Goal: Information Seeking & Learning: Find specific fact

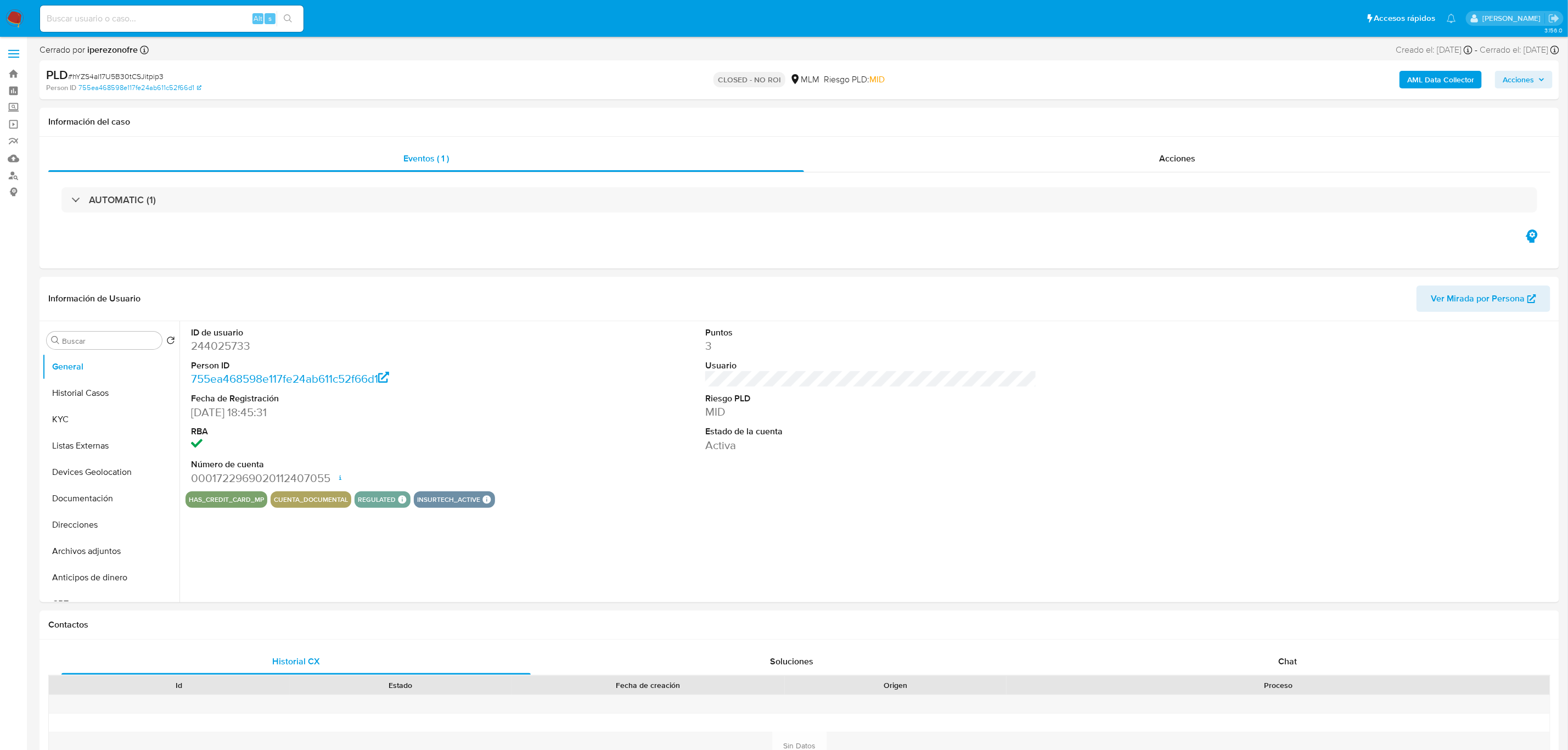
select select "10"
click at [136, 25] on input at bounding box center [172, 18] width 263 height 14
paste input "268218488"
type input "268218488"
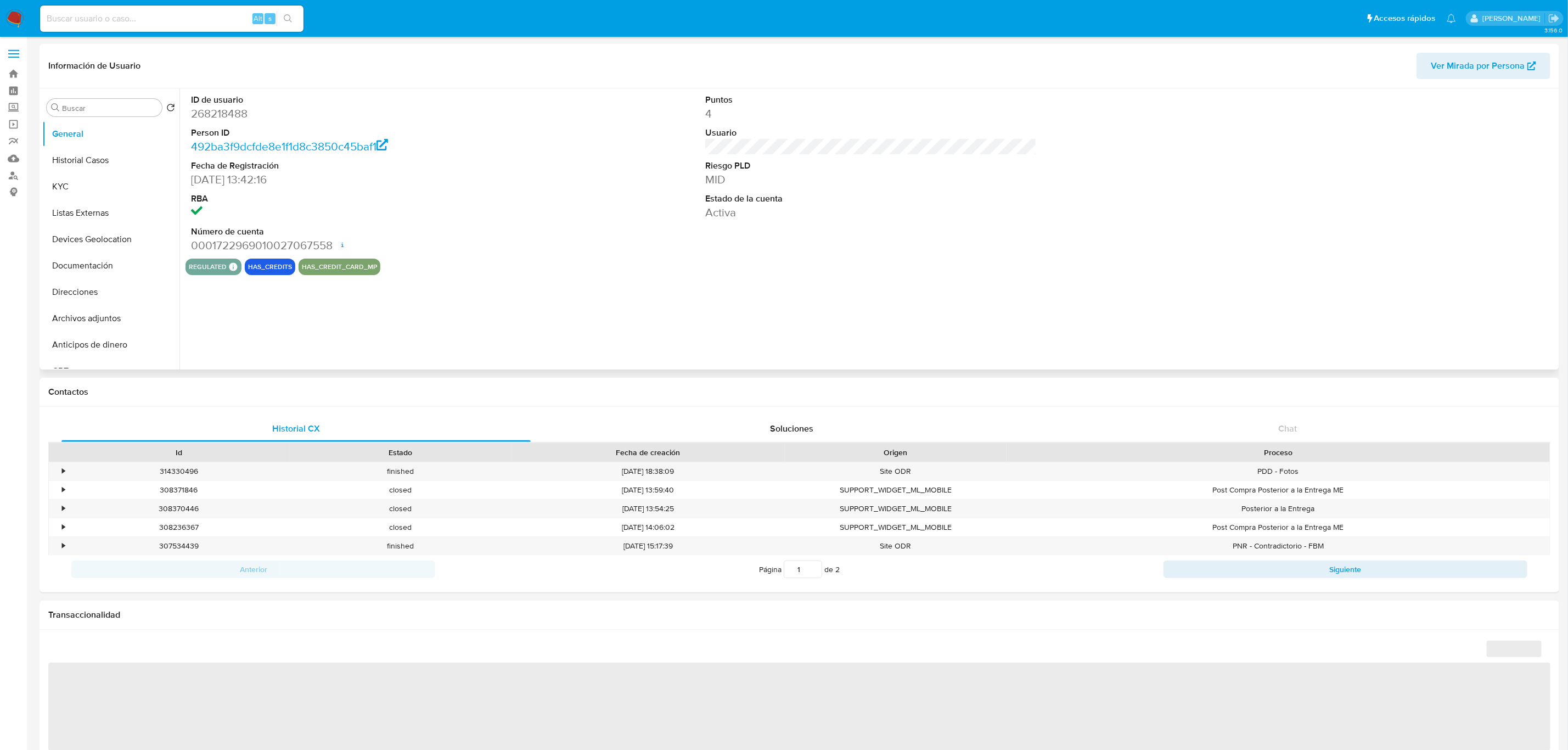
select select "10"
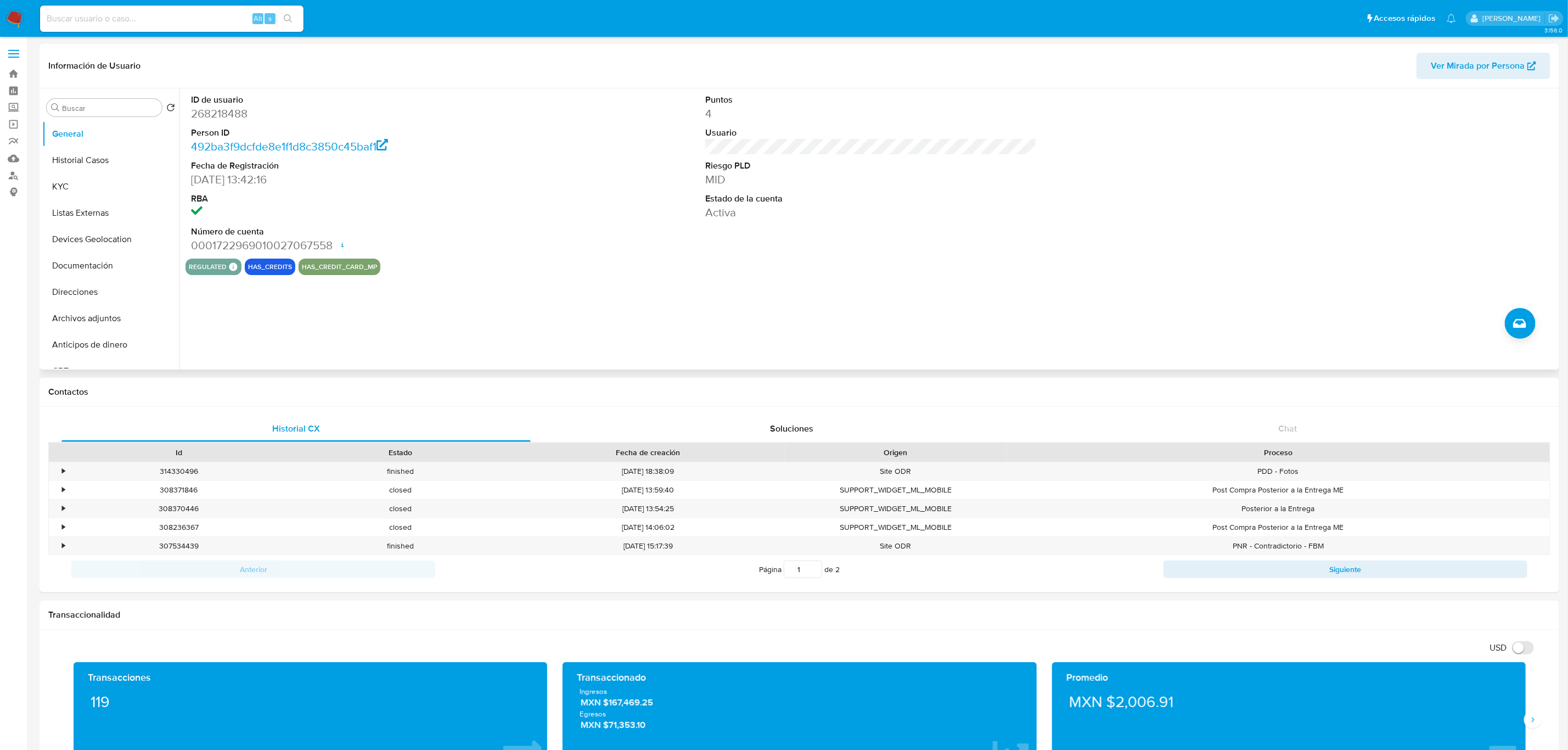
click at [625, 190] on div "ID de usuario 268218488 Person ID 492ba3f9dcfde8e1f1d8c3850c45baf1 Fecha de Reg…" at bounding box center [871, 173] width 1371 height 170
click at [105, 162] on button "Historial Casos" at bounding box center [106, 160] width 128 height 27
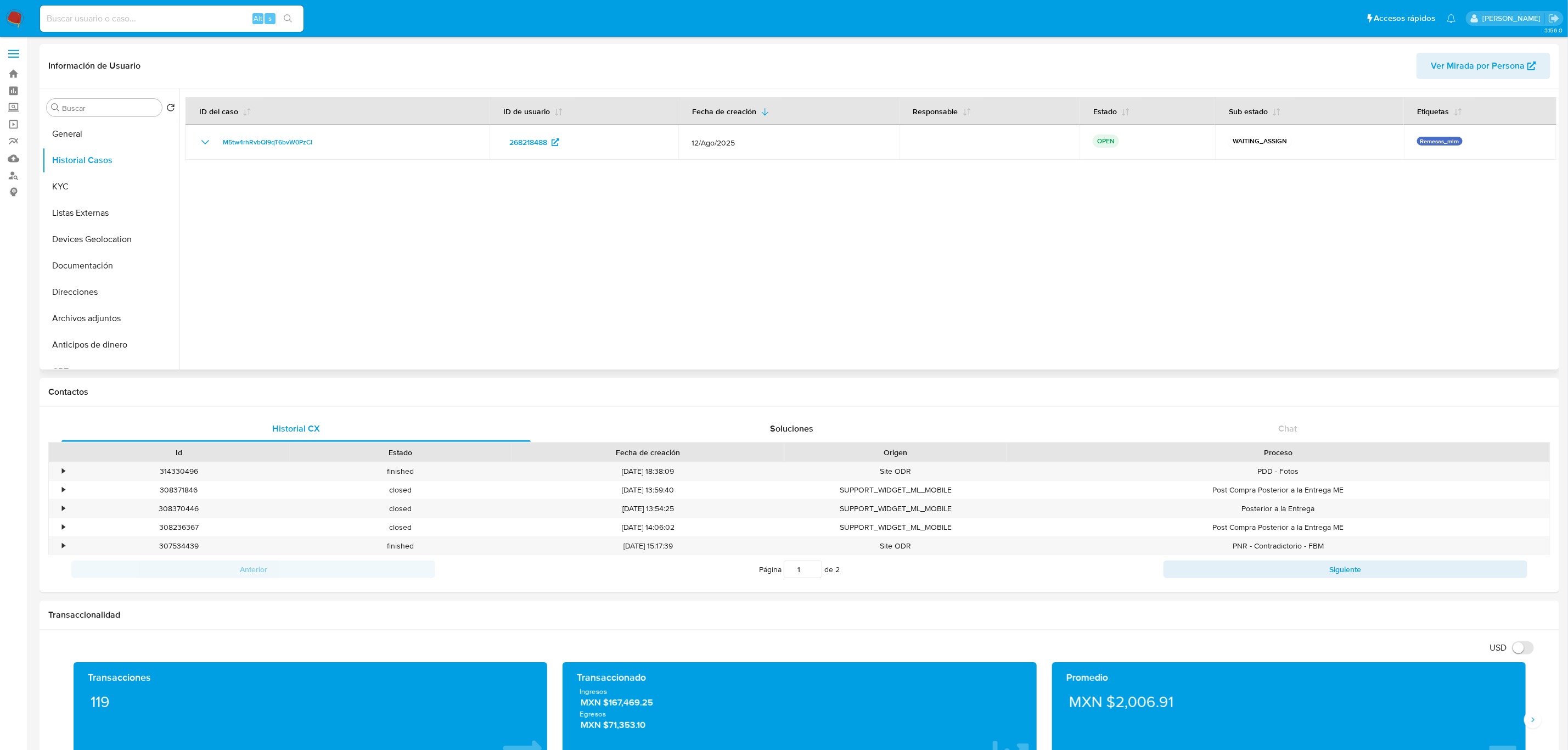
drag, startPoint x: 294, startPoint y: 265, endPoint x: 94, endPoint y: 159, distance: 226.4
click at [293, 262] on div at bounding box center [867, 228] width 1377 height 281
click at [71, 189] on button "KYC" at bounding box center [106, 186] width 128 height 27
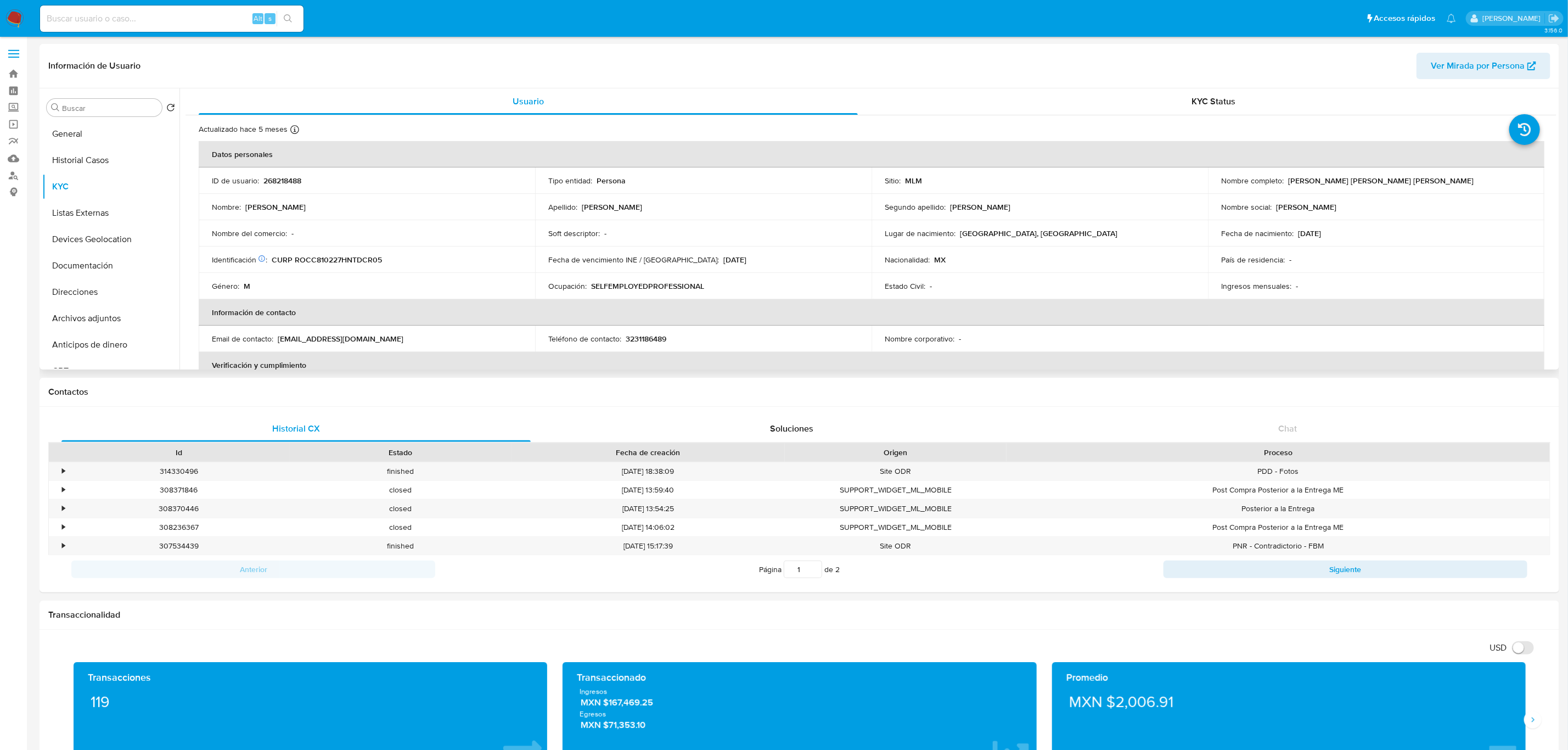
click at [644, 338] on p "3231186489" at bounding box center [646, 339] width 41 height 10
click at [647, 335] on p "3231186489" at bounding box center [646, 339] width 41 height 10
click at [649, 342] on p "3231186489" at bounding box center [646, 339] width 41 height 10
copy p "3231186489"
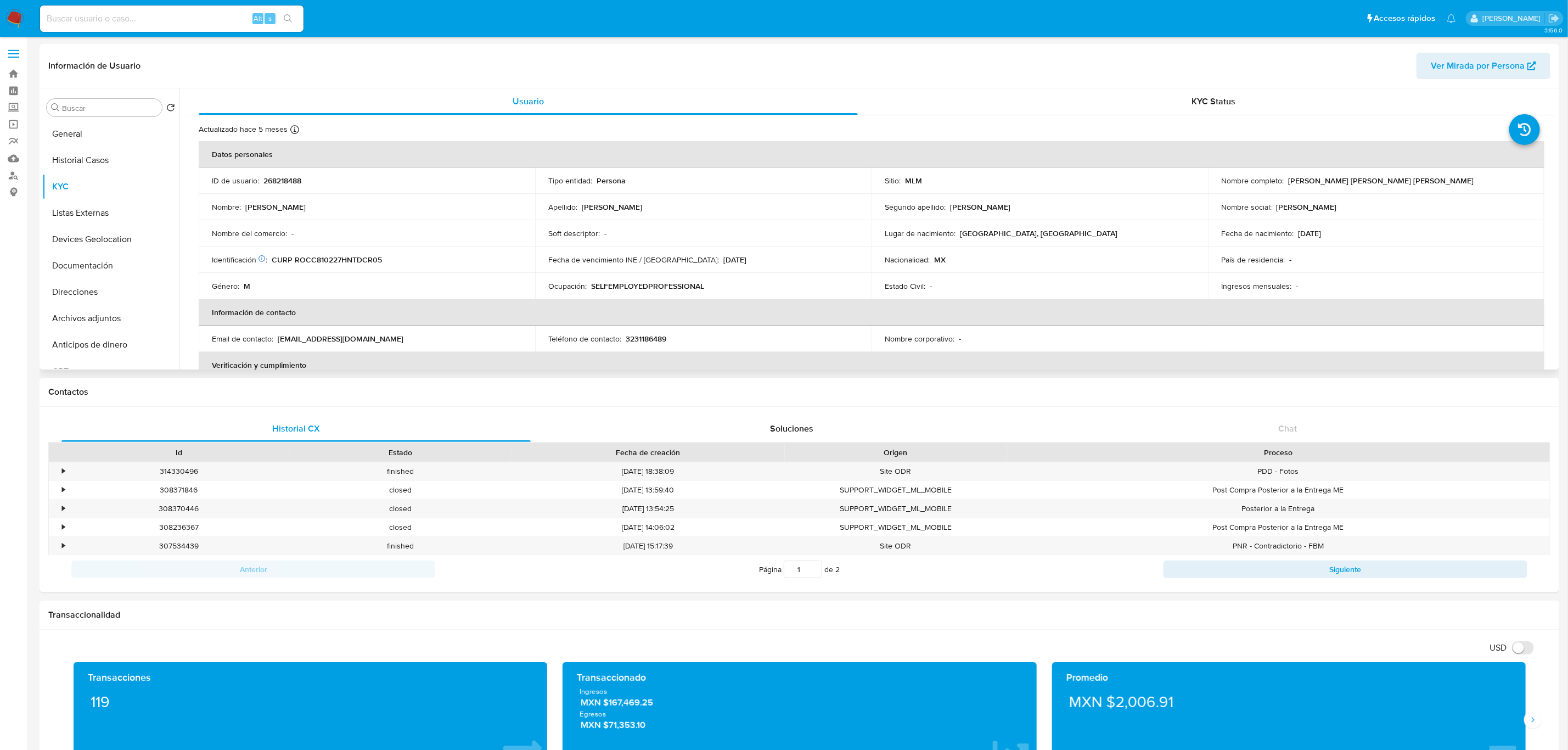
drag, startPoint x: 574, startPoint y: 390, endPoint x: 530, endPoint y: 342, distance: 65.1
click at [574, 390] on h1 "Contactos" at bounding box center [799, 392] width 1502 height 11
drag, startPoint x: 370, startPoint y: 339, endPoint x: 277, endPoint y: 338, distance: 93.0
click at [277, 338] on div "Email de contacto : charlyhuich@gmail.com" at bounding box center [367, 339] width 310 height 10
copy p "charlyhuich@gmail.com"
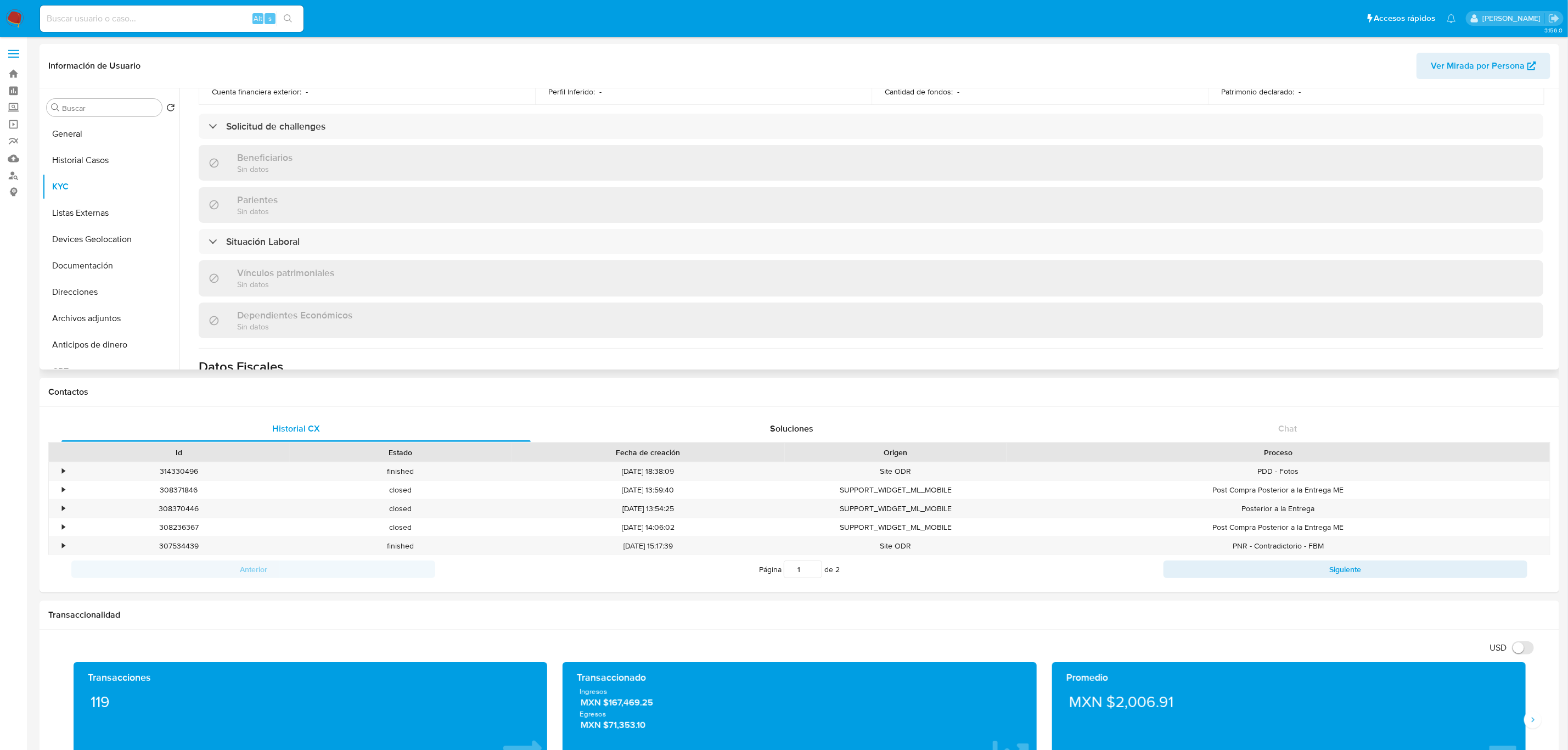
scroll to position [514, 0]
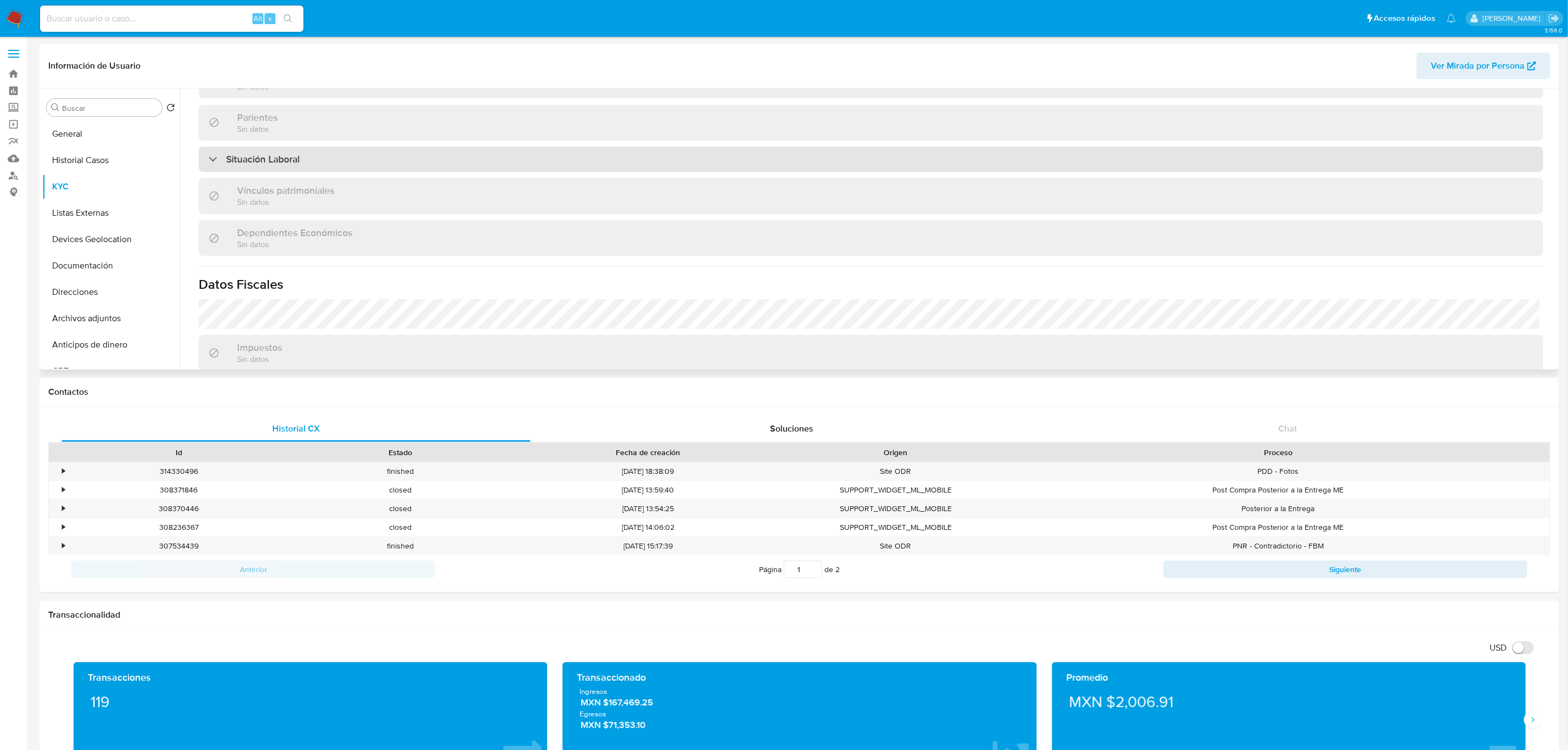
drag, startPoint x: 326, startPoint y: 153, endPoint x: 342, endPoint y: 156, distance: 16.3
click at [326, 153] on div "Situación Laboral" at bounding box center [871, 159] width 1344 height 25
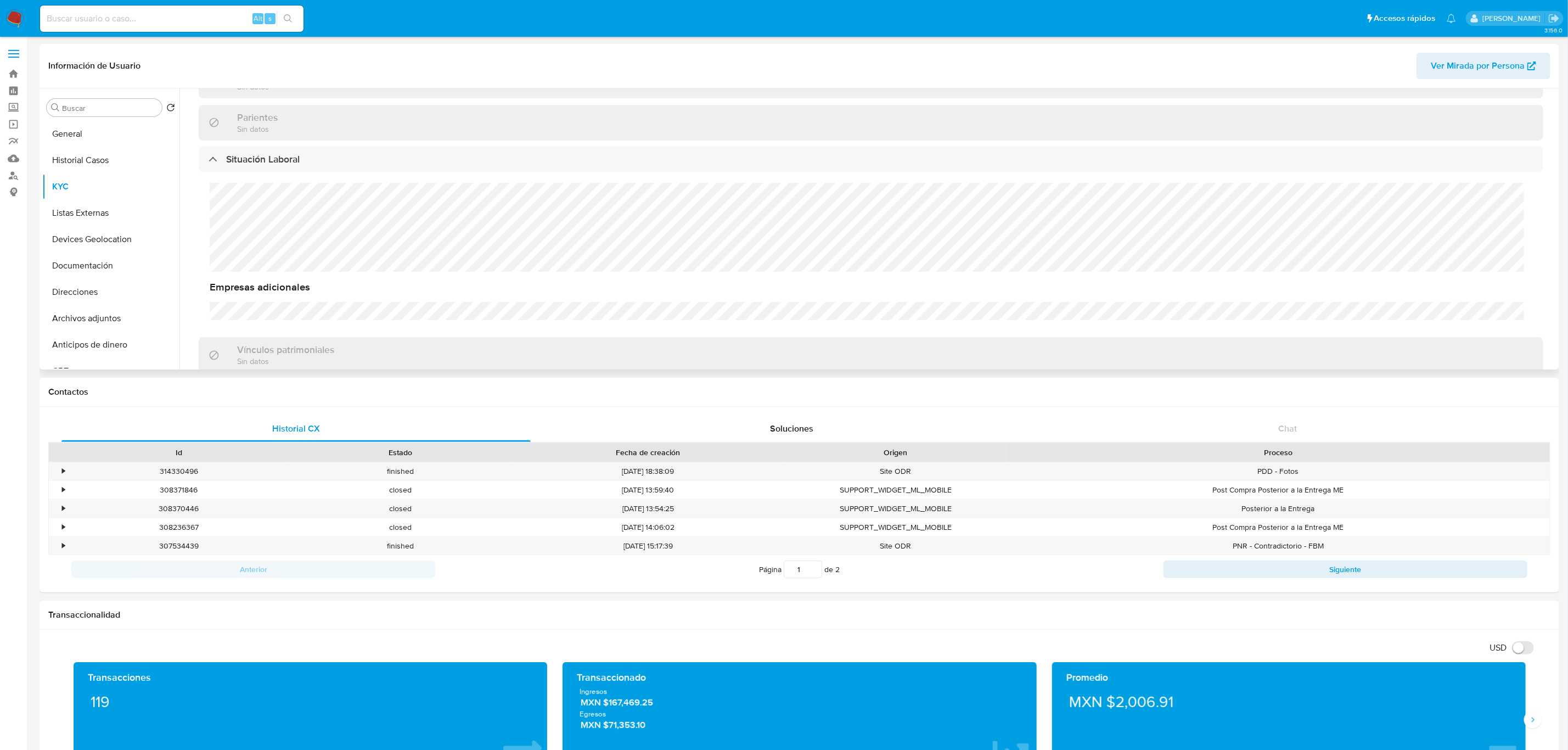
drag, startPoint x: 1556, startPoint y: 231, endPoint x: 1557, endPoint y: 243, distance: 12.0
click at [1557, 243] on div "Buscar Volver al orden por defecto General Historial Casos KYC Listas Externas …" at bounding box center [799, 228] width 1519 height 281
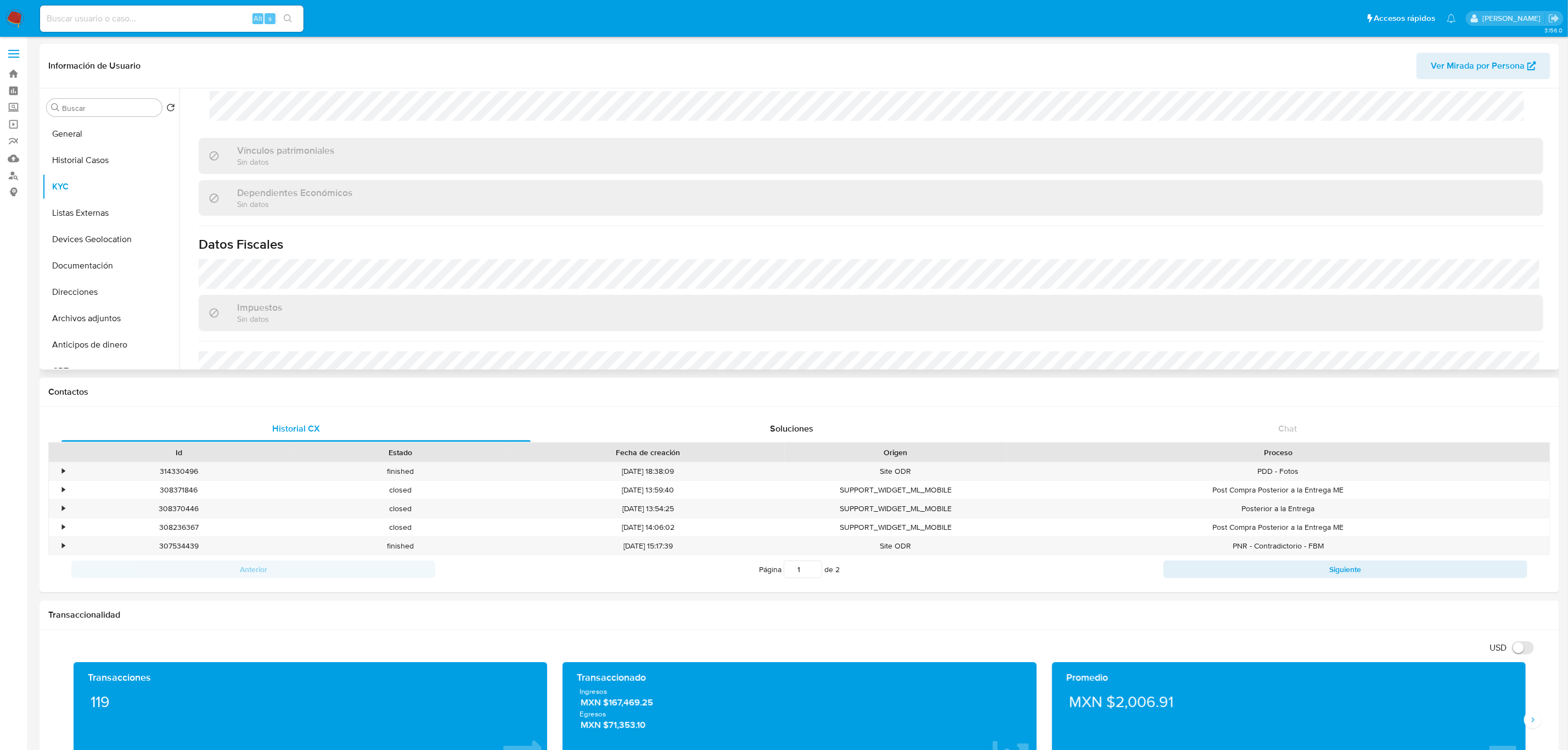
scroll to position [827, 0]
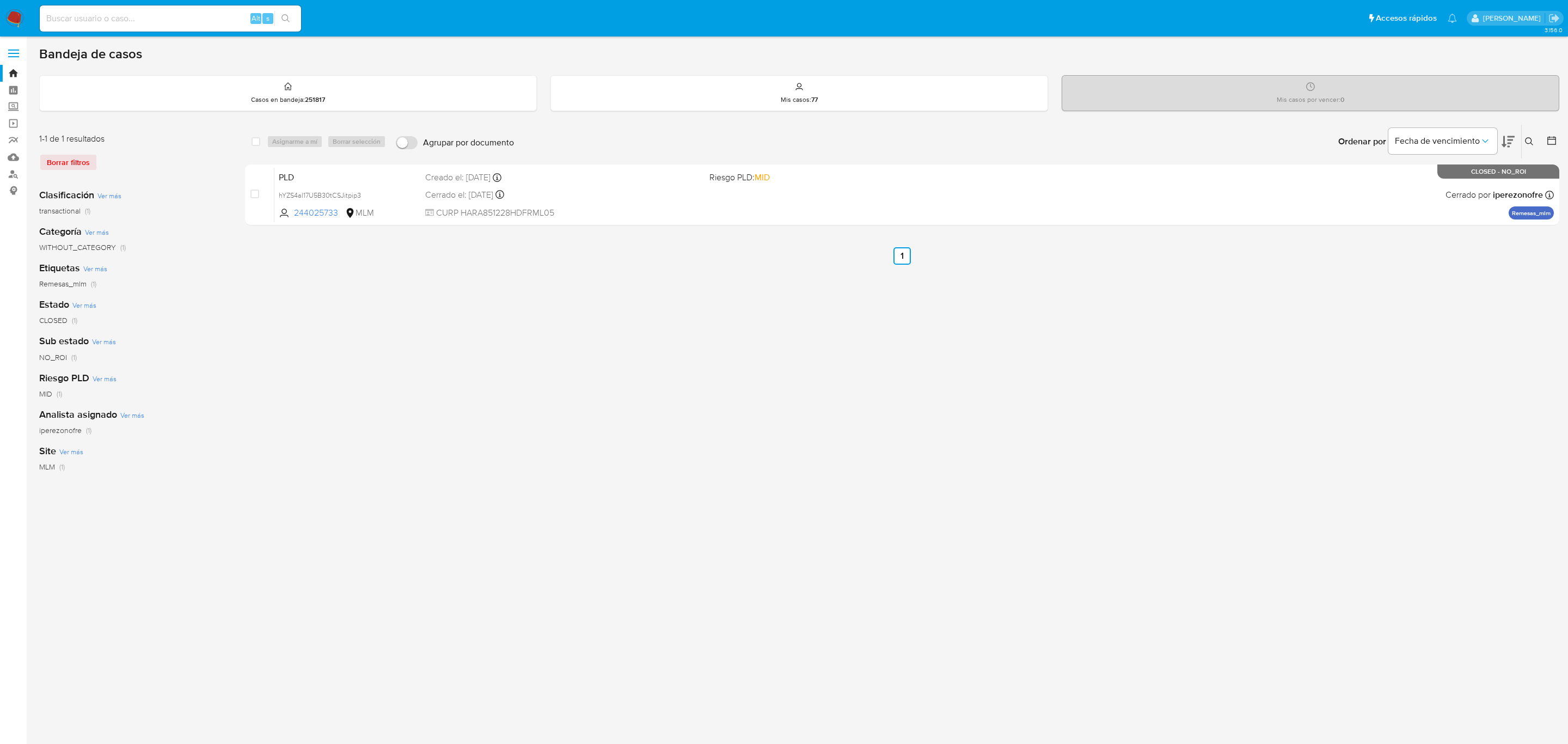
click at [500, 394] on div "select-all-cases-checkbox Asignarme a mí Borrar selección Agrupar por documento…" at bounding box center [901, 363] width 1314 height 478
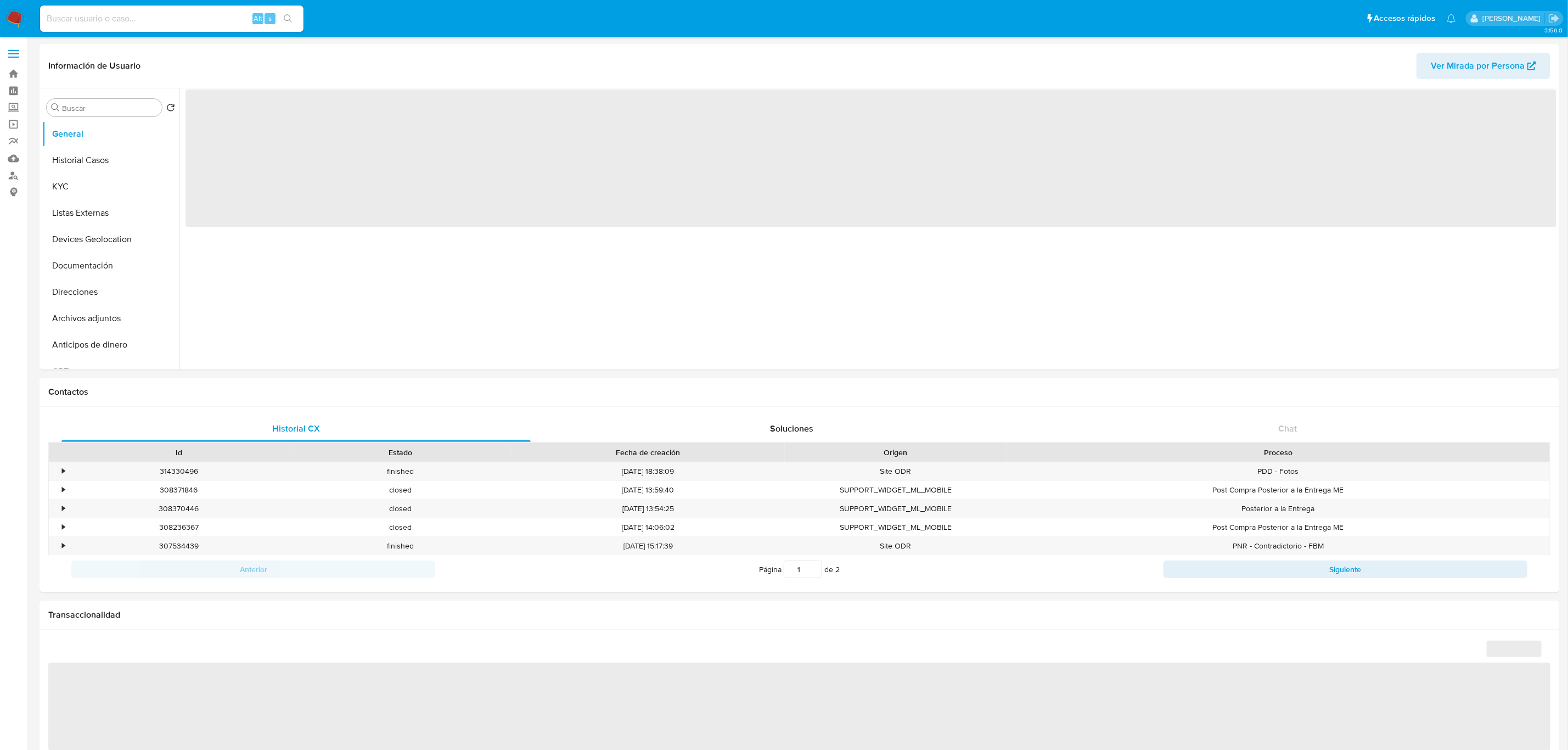
click at [163, 11] on input at bounding box center [172, 18] width 263 height 14
paste input "268218488"
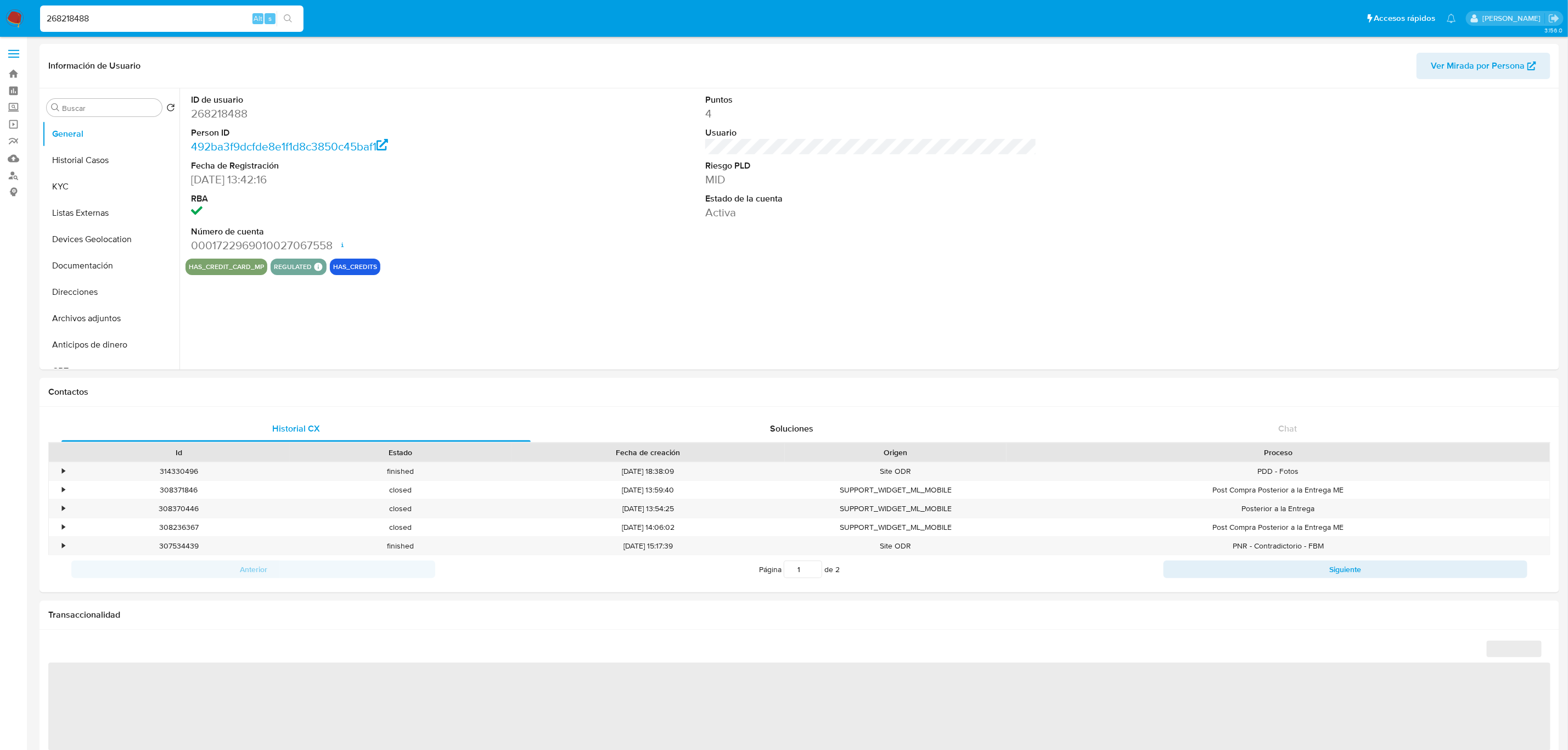
type input "268218488"
select select "10"
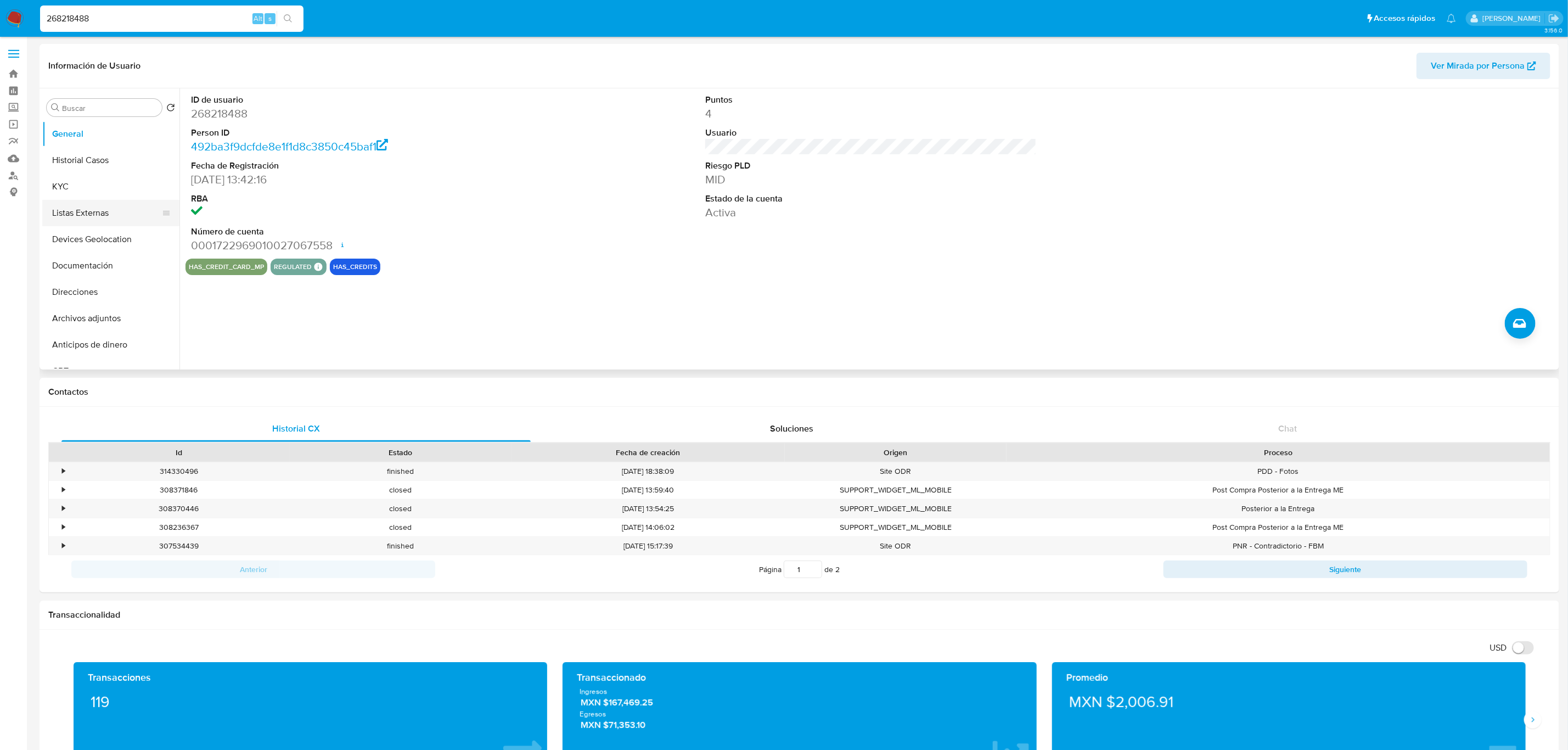
click at [109, 216] on button "Listas Externas" at bounding box center [106, 213] width 128 height 27
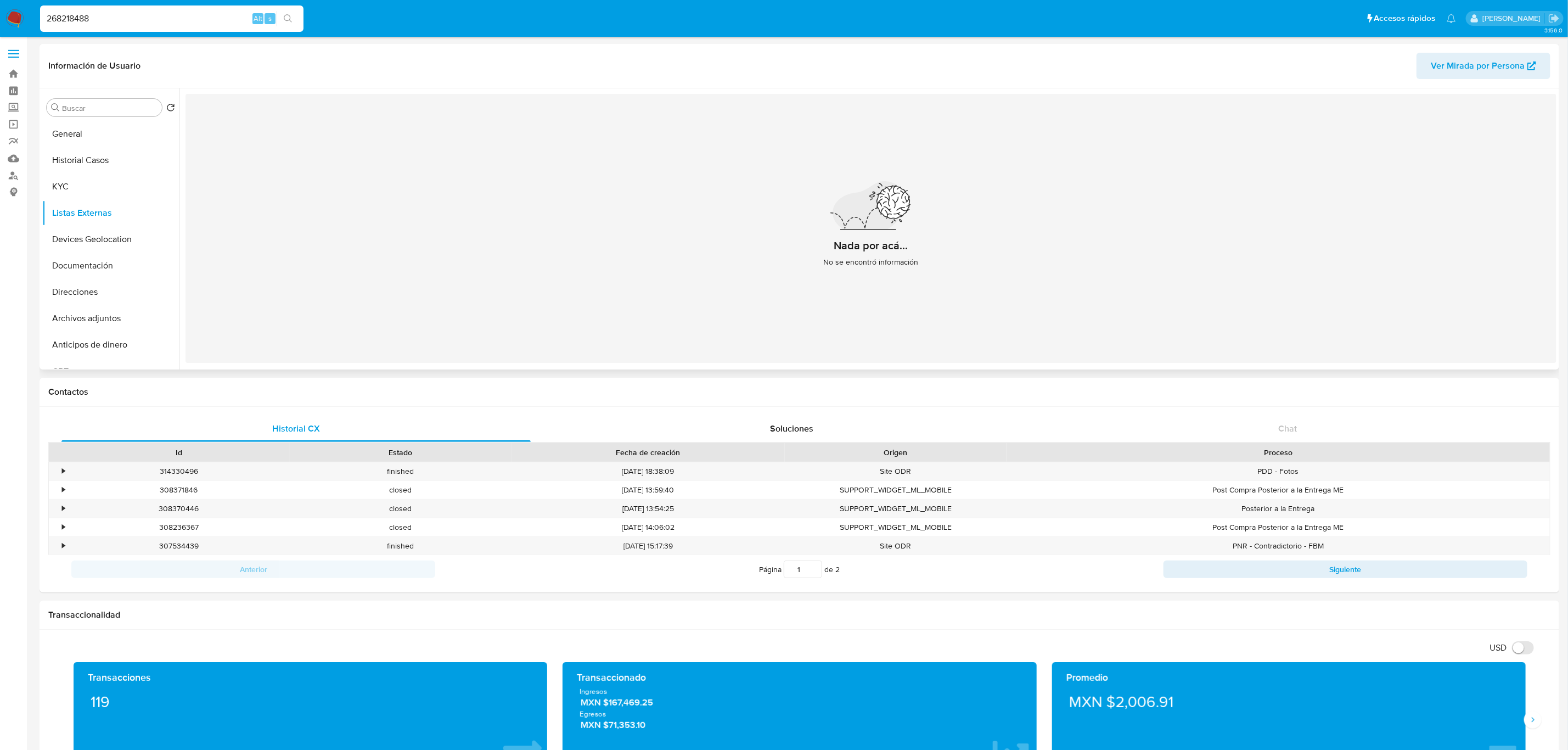
click at [435, 266] on div "Nada por acá... No se encontró información" at bounding box center [871, 228] width 1371 height 269
click at [100, 245] on button "Devices Geolocation" at bounding box center [106, 239] width 128 height 27
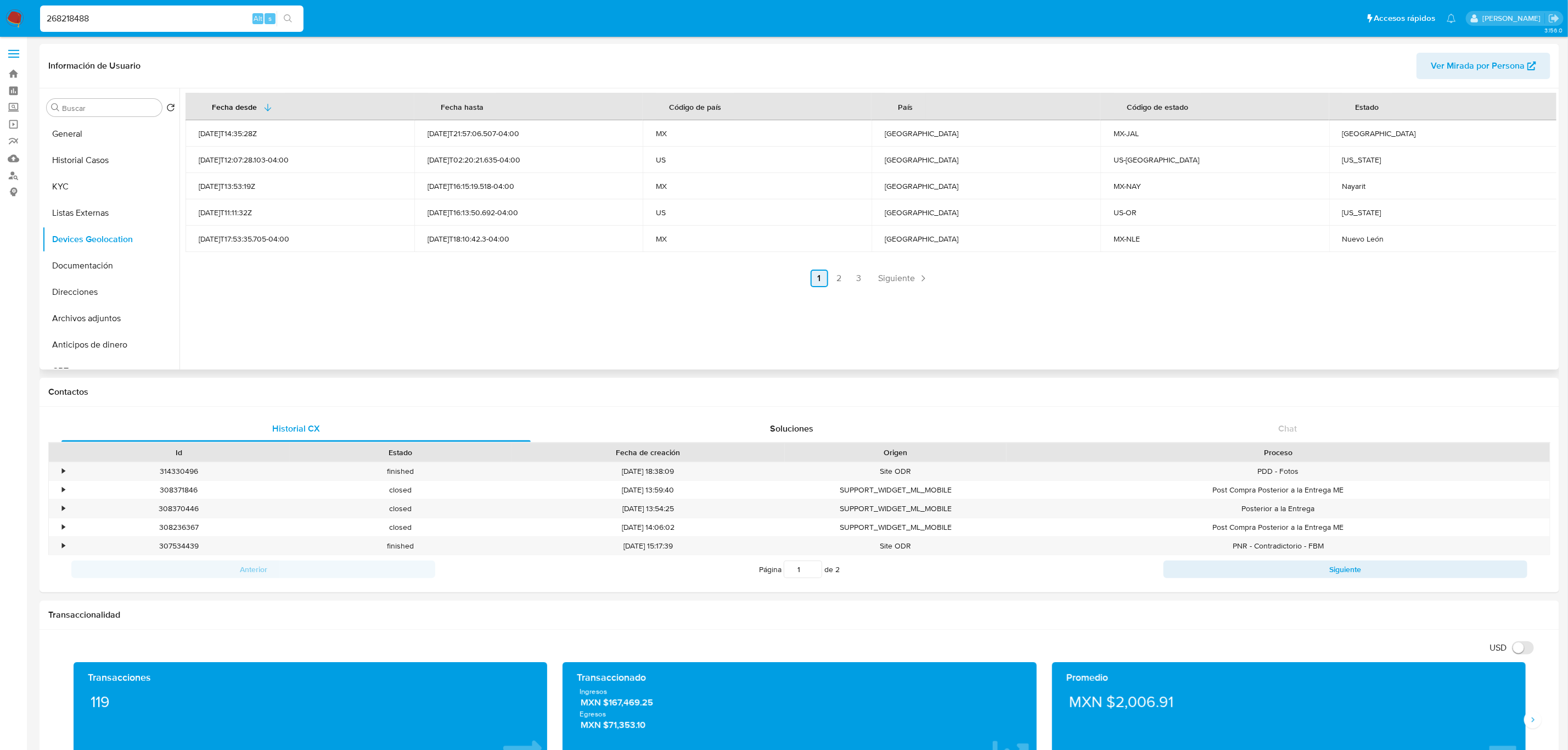
click at [838, 273] on link "2" at bounding box center [839, 278] width 17 height 17
drag, startPoint x: 884, startPoint y: 277, endPoint x: 889, endPoint y: 280, distance: 5.8
click at [884, 277] on link "3" at bounding box center [887, 278] width 17 height 17
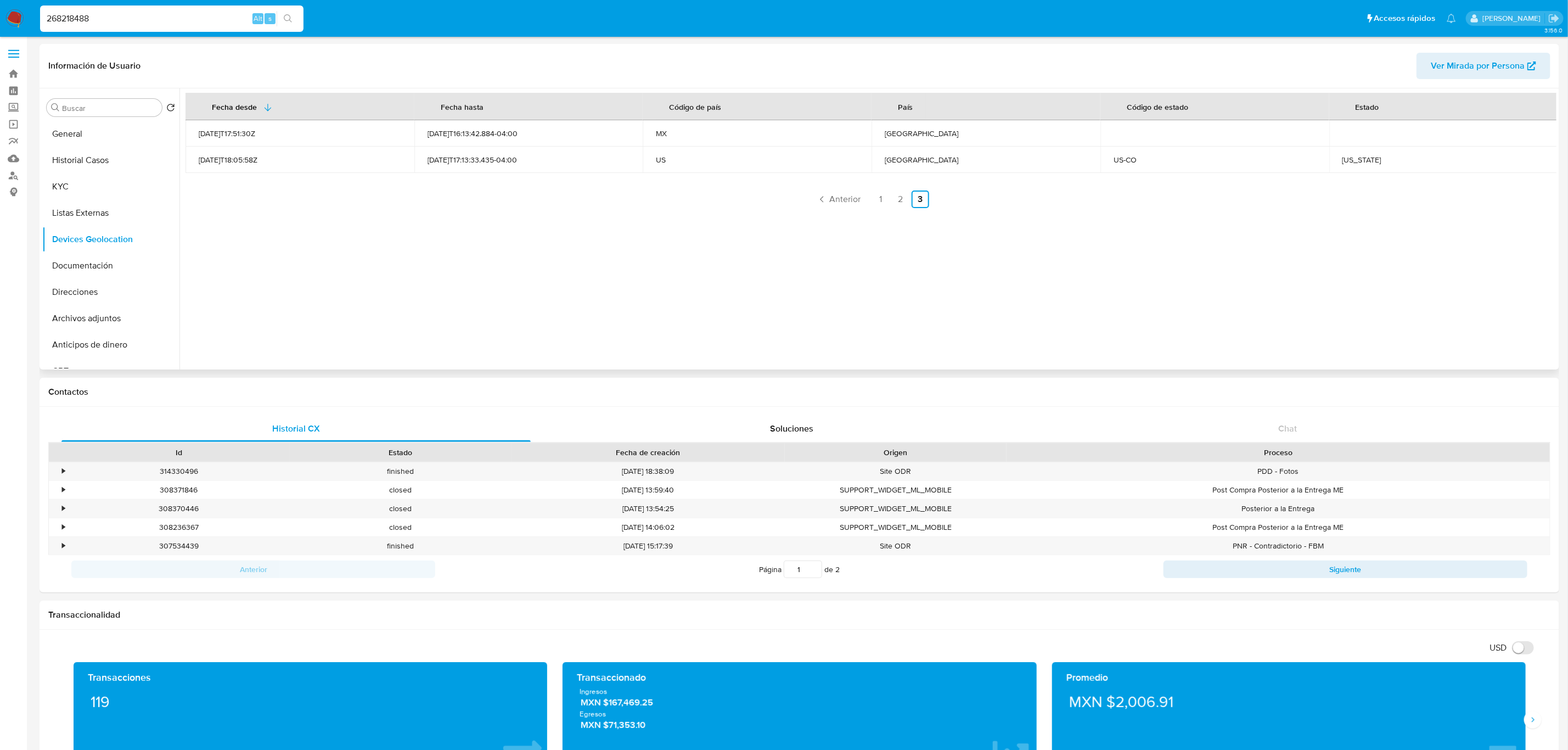
click at [1352, 162] on div "[US_STATE]" at bounding box center [1443, 159] width 203 height 10
copy div "[US_STATE]"
click at [901, 201] on link "2" at bounding box center [900, 199] width 17 height 17
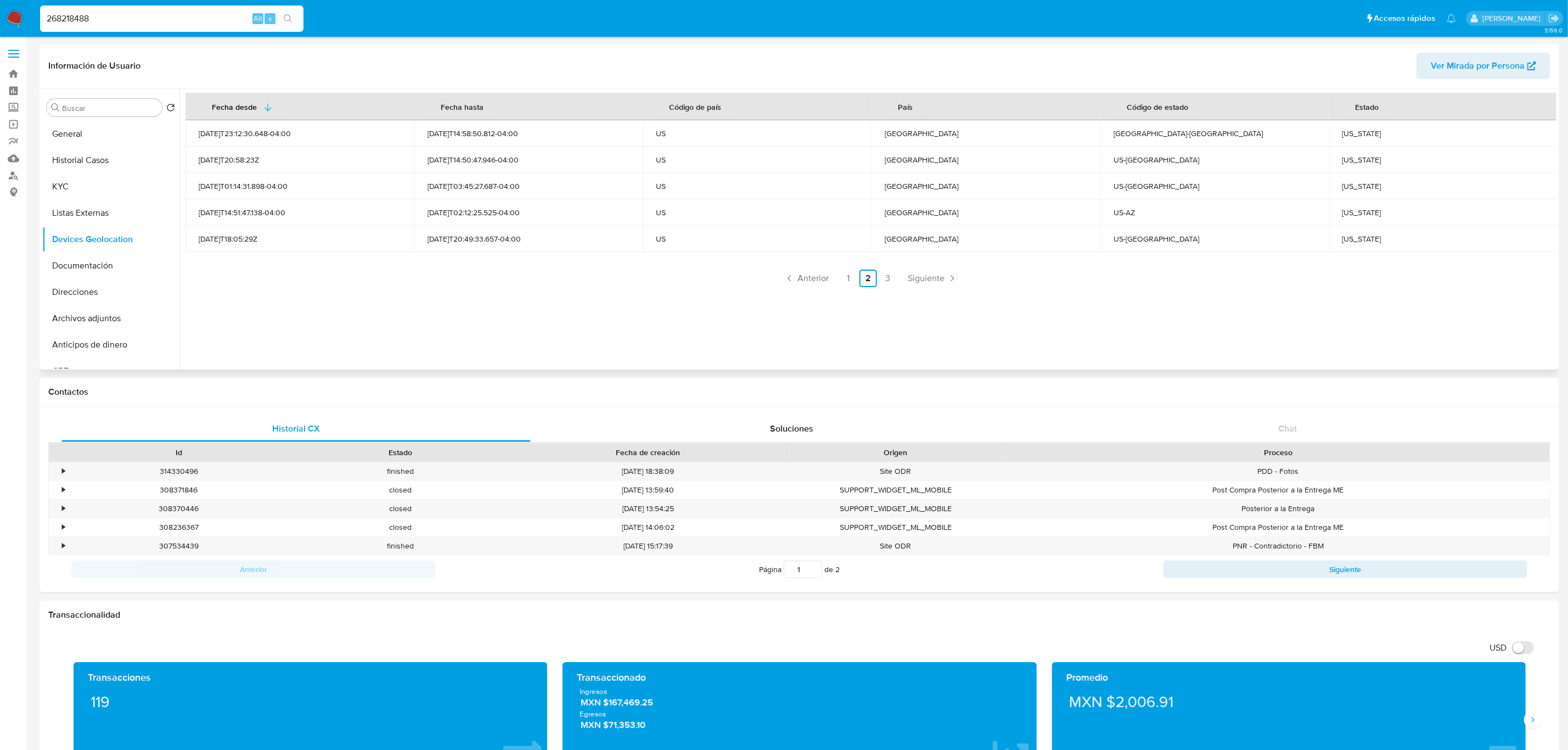
click at [1350, 241] on div "[US_STATE]" at bounding box center [1443, 238] width 203 height 10
copy div "[US_STATE]"
click at [1350, 207] on div "[US_STATE]" at bounding box center [1443, 212] width 203 height 10
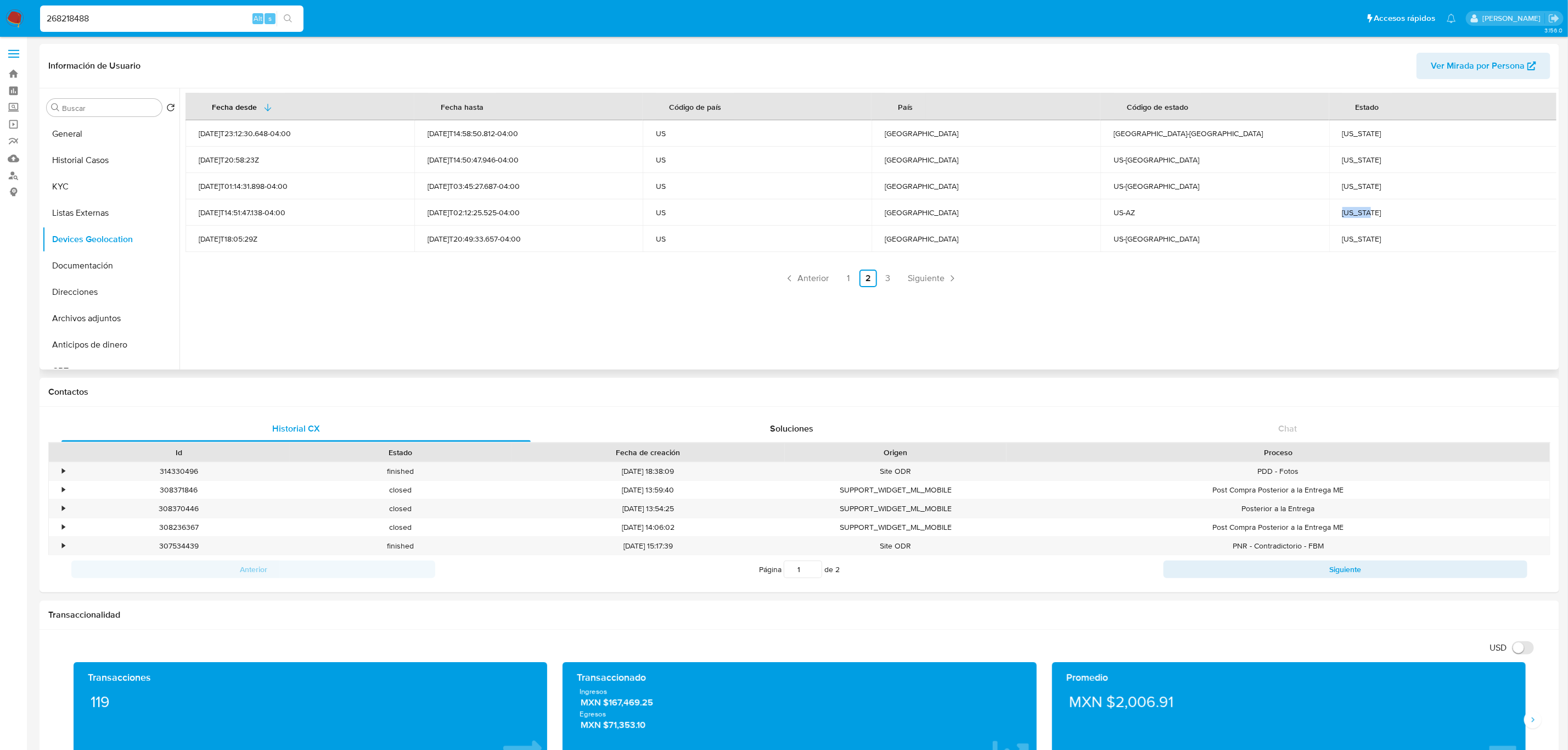
copy div "[US_STATE]"
click at [1347, 183] on div "[US_STATE]" at bounding box center [1443, 186] width 203 height 10
copy div "[US_STATE]"
click at [1367, 158] on div "[US_STATE]" at bounding box center [1443, 159] width 203 height 10
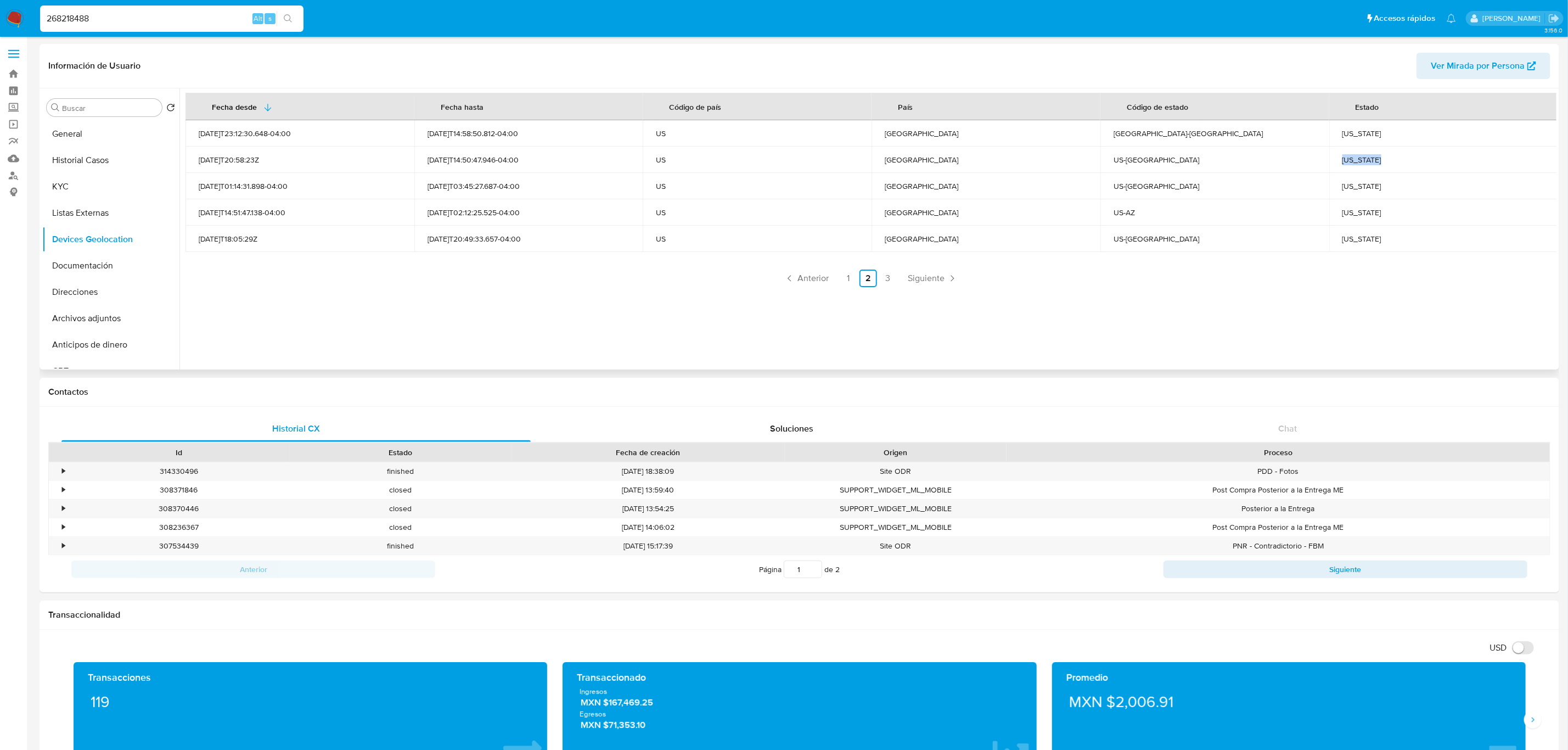
click at [1368, 158] on div "[US_STATE]" at bounding box center [1443, 159] width 203 height 10
copy div "[US_STATE]"
click at [1352, 130] on div "[US_STATE]" at bounding box center [1443, 133] width 203 height 10
click at [1352, 129] on div "[US_STATE]" at bounding box center [1443, 133] width 203 height 10
copy div "[US_STATE]"
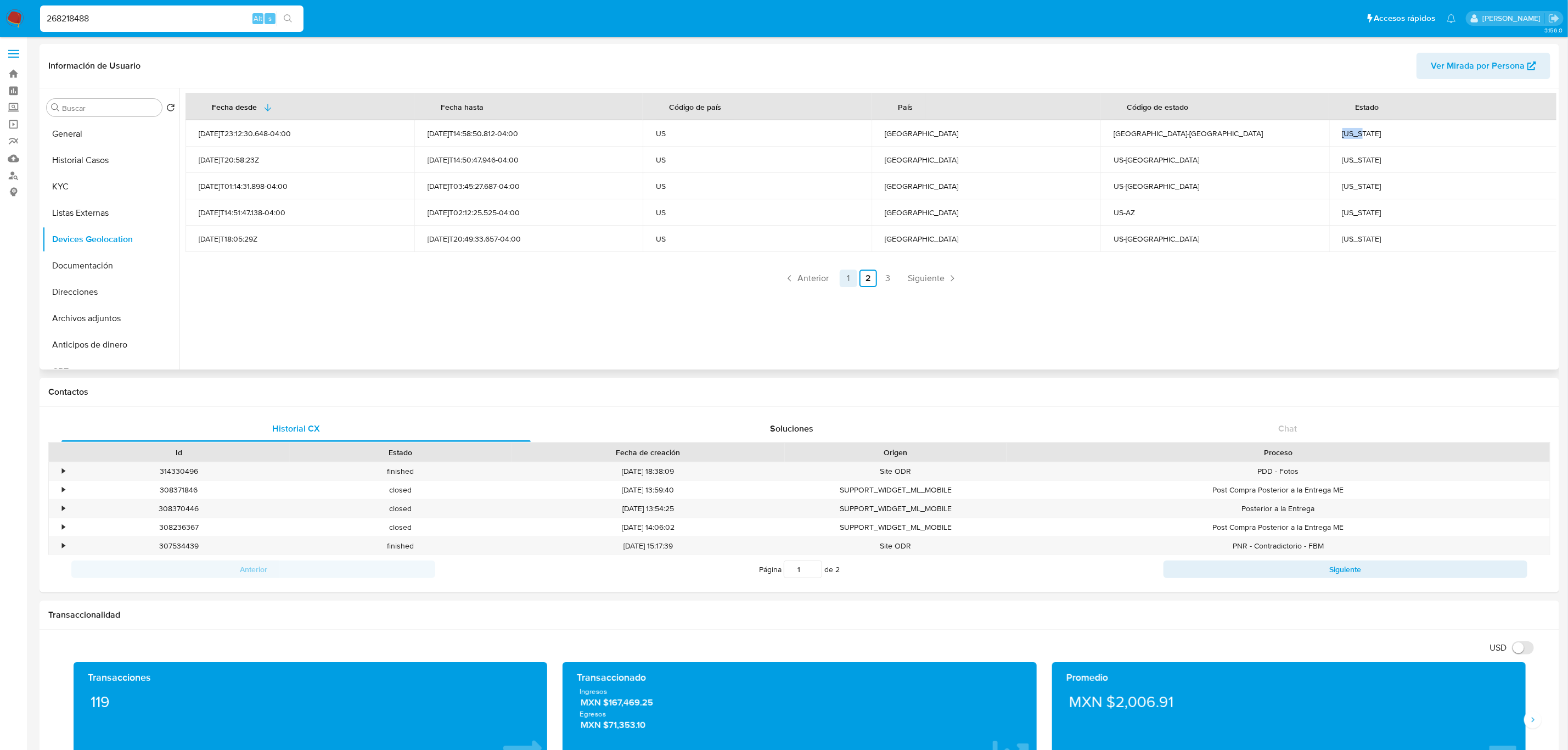
click at [849, 279] on link "1" at bounding box center [848, 278] width 17 height 17
drag, startPoint x: 1383, startPoint y: 236, endPoint x: 1337, endPoint y: 241, distance: 46.3
click at [1337, 241] on td "Nuevo León" at bounding box center [1443, 238] width 228 height 27
click at [1354, 209] on div "[US_STATE]" at bounding box center [1443, 212] width 203 height 10
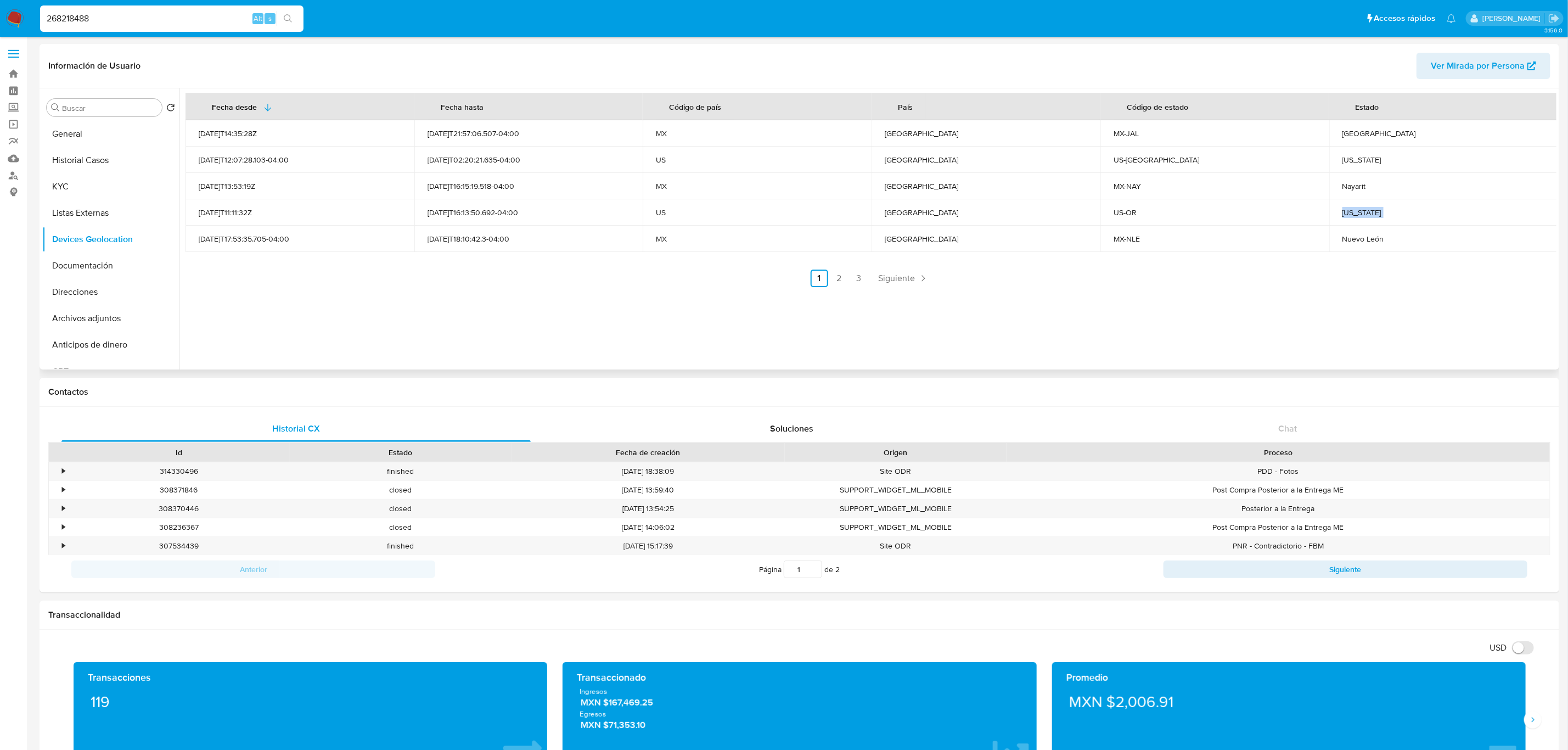
click at [1354, 209] on div "[US_STATE]" at bounding box center [1443, 212] width 203 height 10
copy div "[US_STATE]"
click at [1350, 156] on div "[US_STATE]" at bounding box center [1443, 159] width 203 height 10
copy div "[US_STATE]"
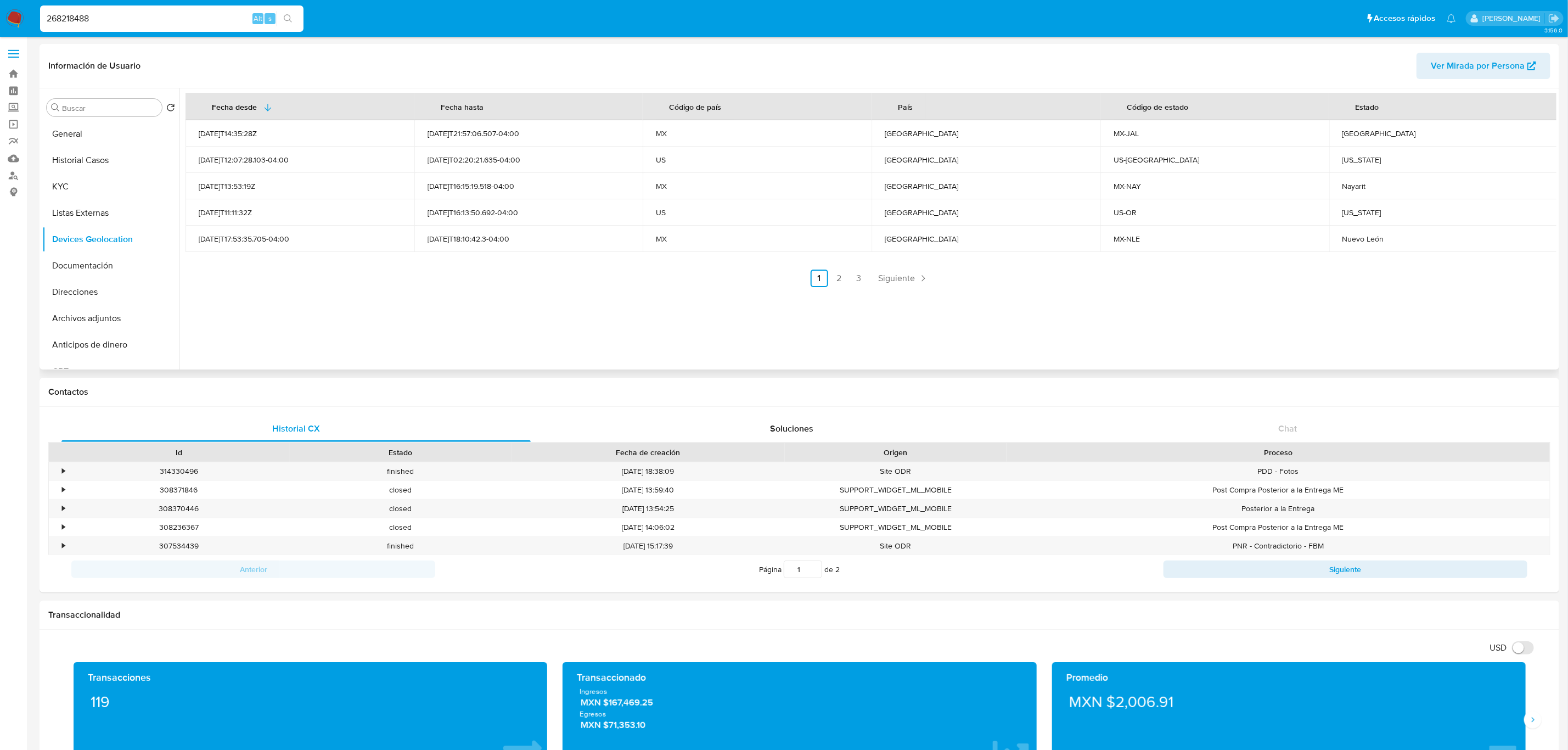
click at [1350, 132] on div "[GEOGRAPHIC_DATA]" at bounding box center [1443, 133] width 203 height 10
copy div "[GEOGRAPHIC_DATA]"
click at [1349, 188] on div "Nayarit" at bounding box center [1443, 186] width 203 height 10
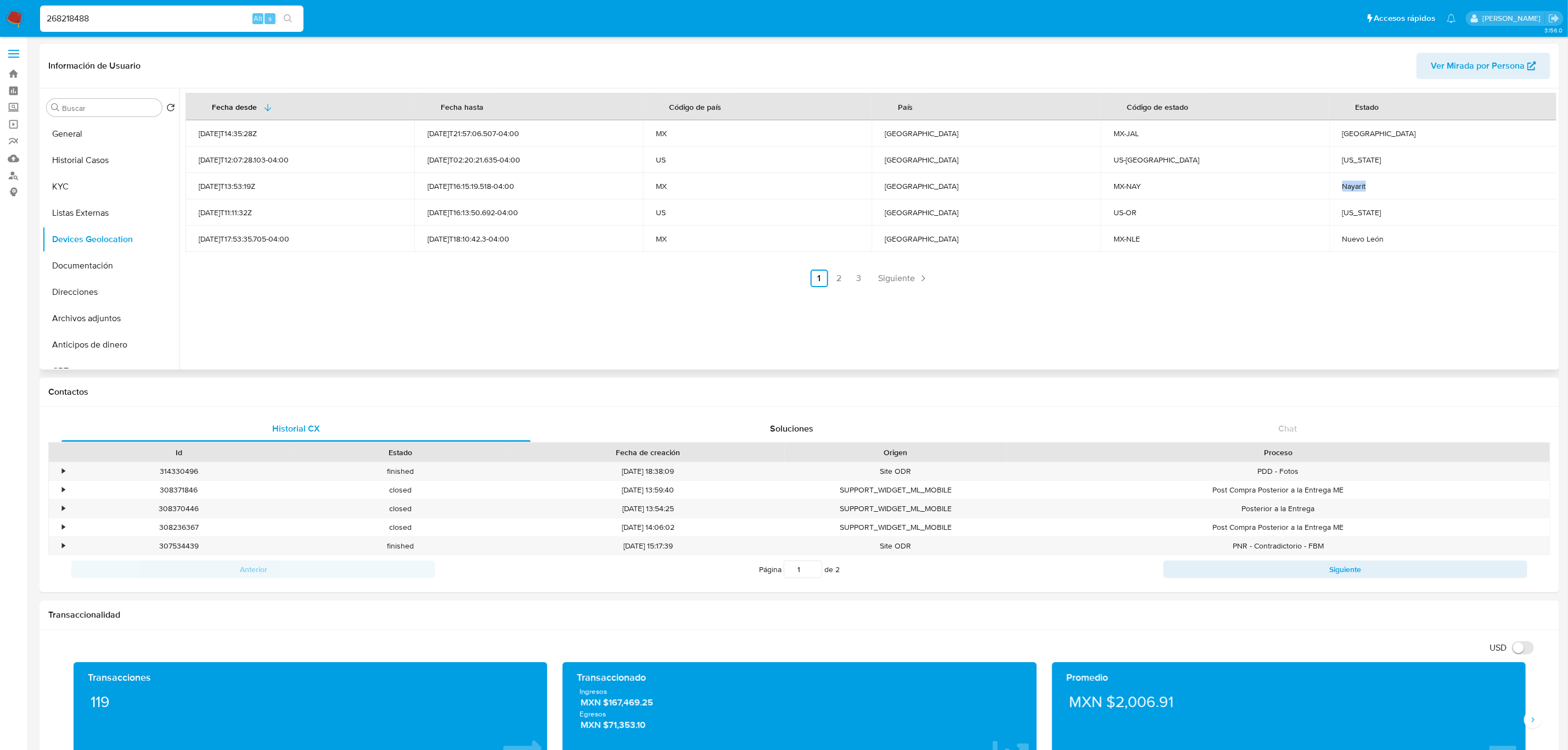
copy div "Nayarit"
drag, startPoint x: 1340, startPoint y: 241, endPoint x: 1393, endPoint y: 241, distance: 53.0
click at [1393, 241] on div "Nuevo León" at bounding box center [1443, 238] width 203 height 10
click at [667, 386] on div "Contactos" at bounding box center [799, 392] width 1519 height 29
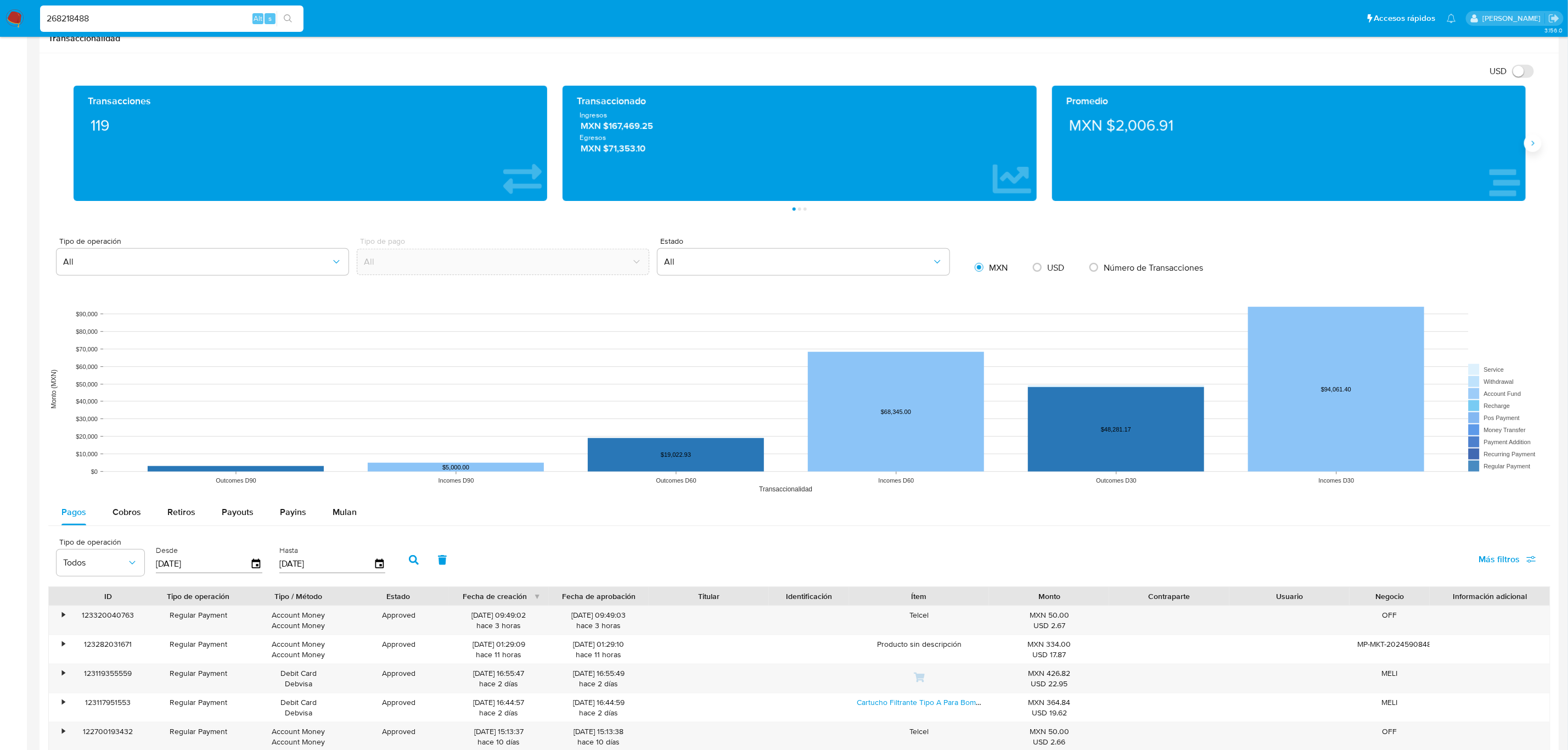
click at [1529, 150] on button "Siguiente" at bounding box center [1532, 143] width 17 height 17
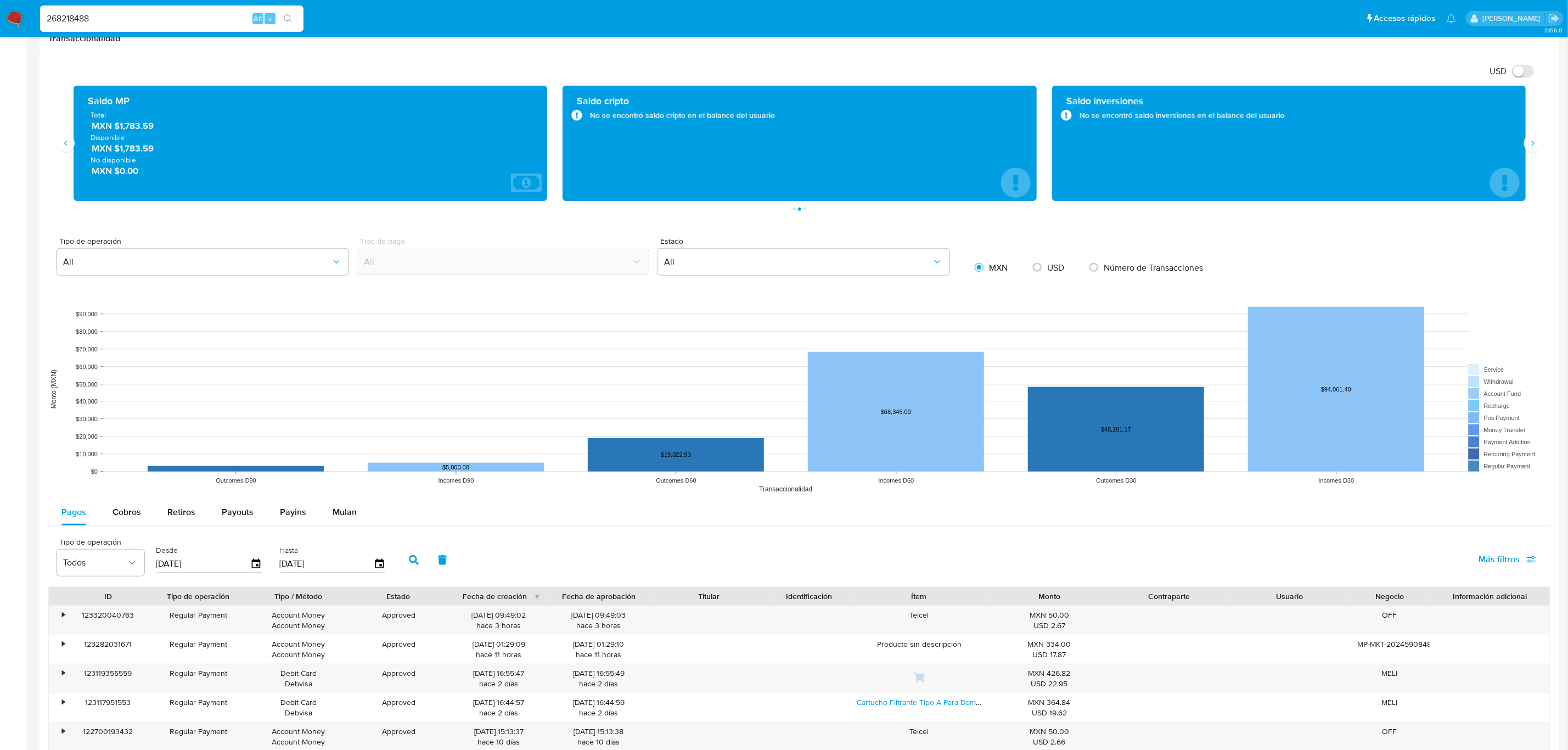
drag, startPoint x: 163, startPoint y: 127, endPoint x: 134, endPoint y: 136, distance: 30.4
click at [119, 128] on span "MXN $1,783.59" at bounding box center [311, 126] width 439 height 13
